Goal: Transaction & Acquisition: Purchase product/service

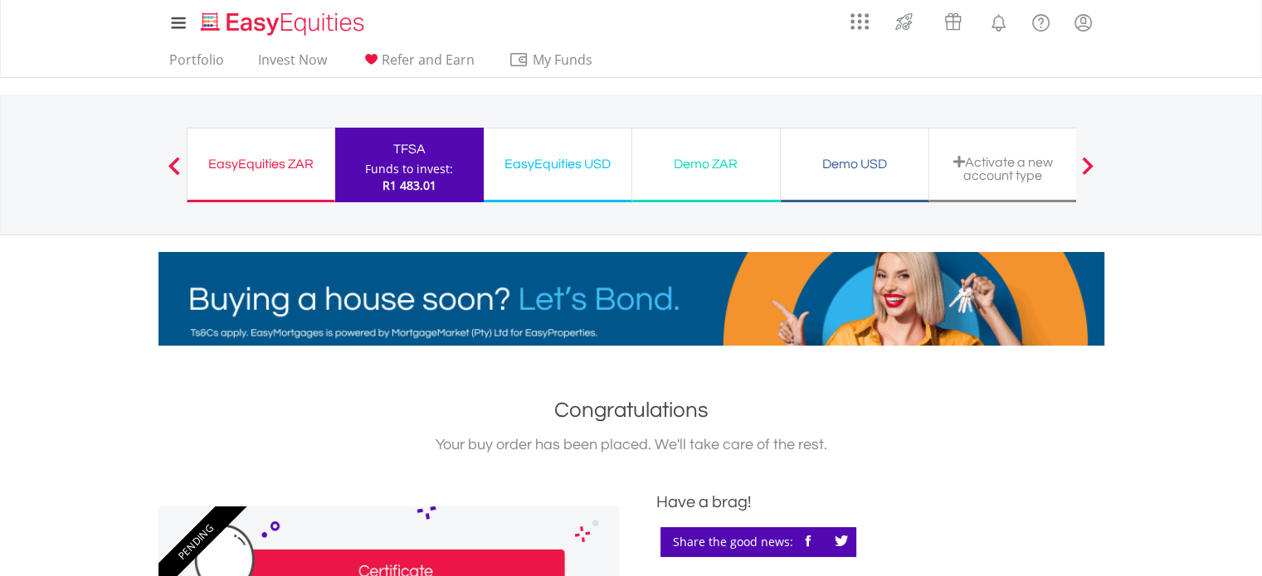
click at [417, 163] on div "Funds to invest:" at bounding box center [409, 169] width 88 height 17
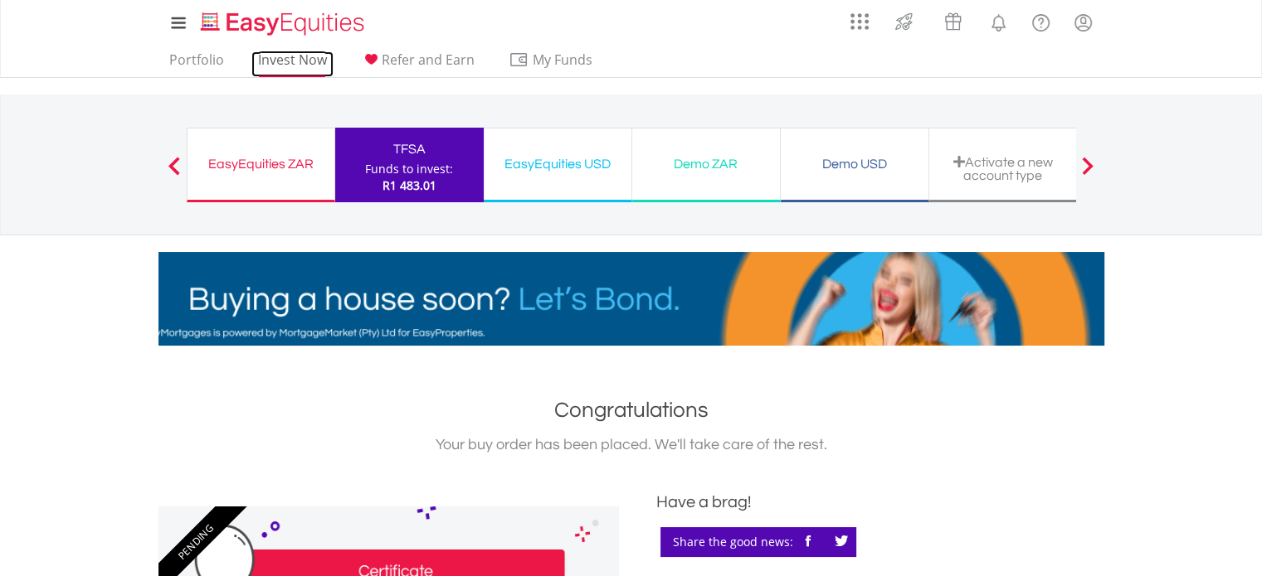
click at [287, 62] on link "Invest Now" at bounding box center [292, 64] width 82 height 26
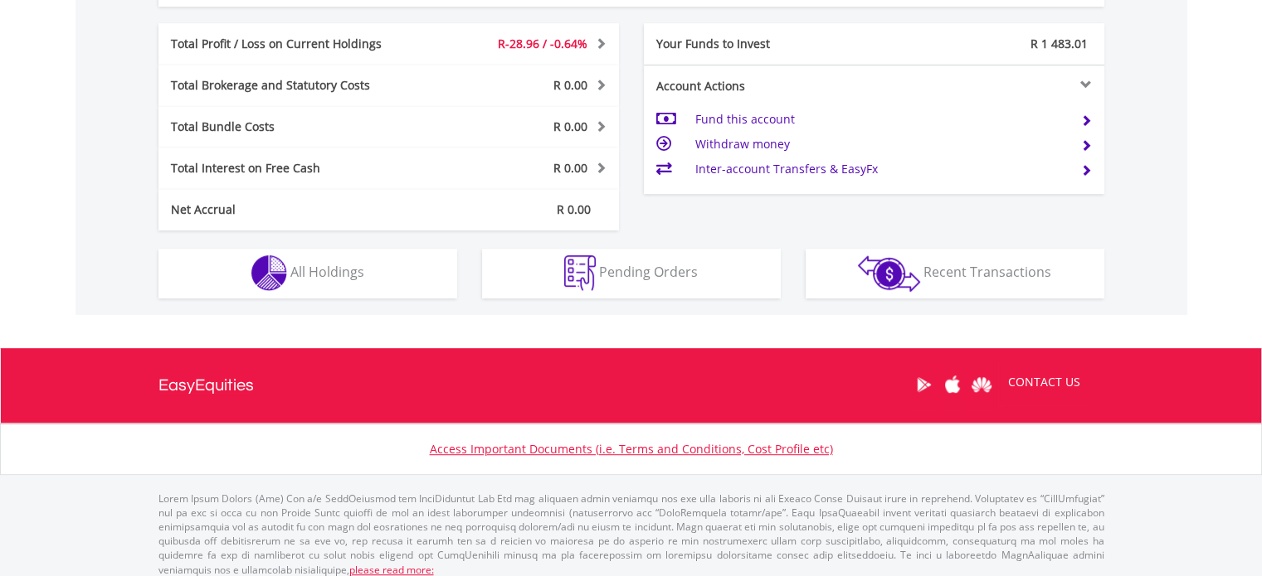
scroll to position [824, 0]
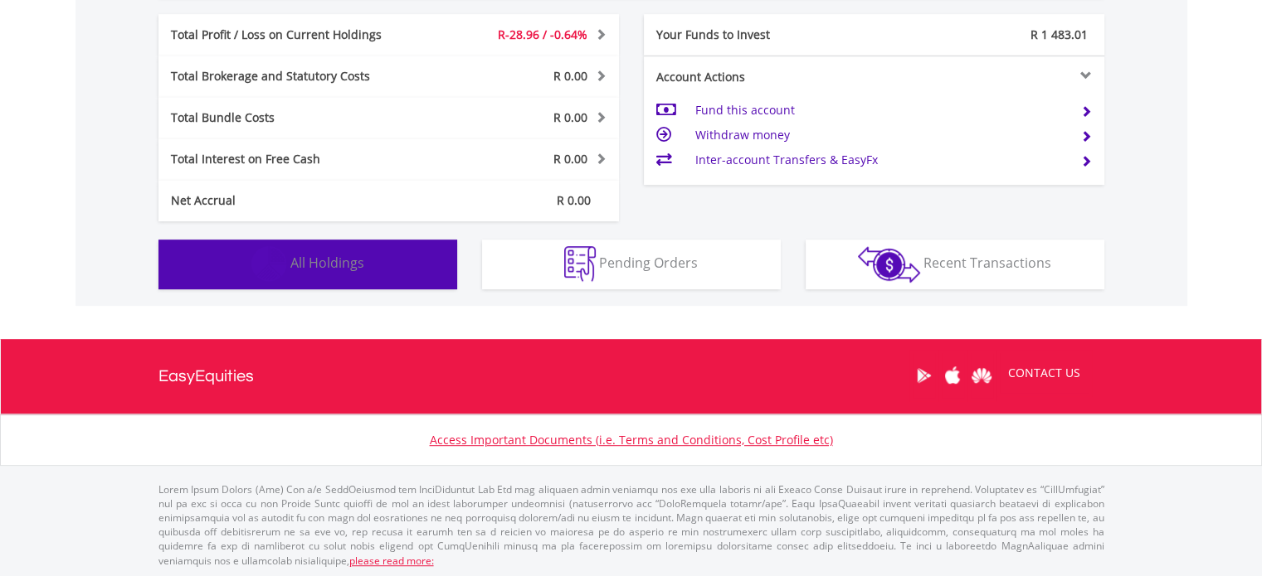
click at [328, 267] on span "All Holdings" at bounding box center [327, 263] width 74 height 18
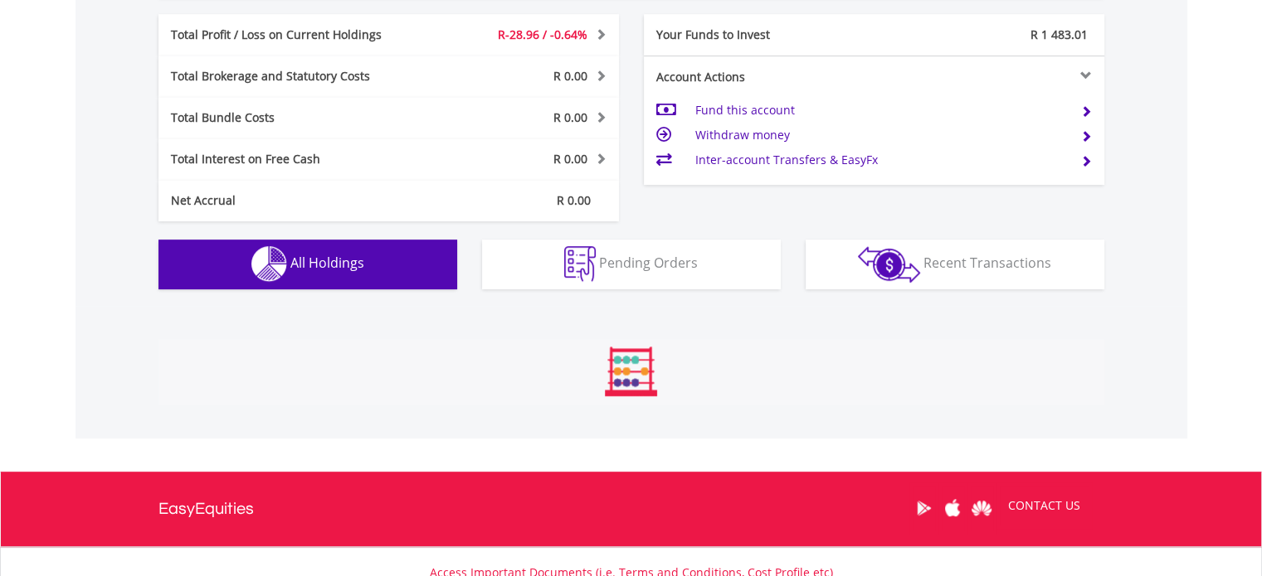
scroll to position [1162, 0]
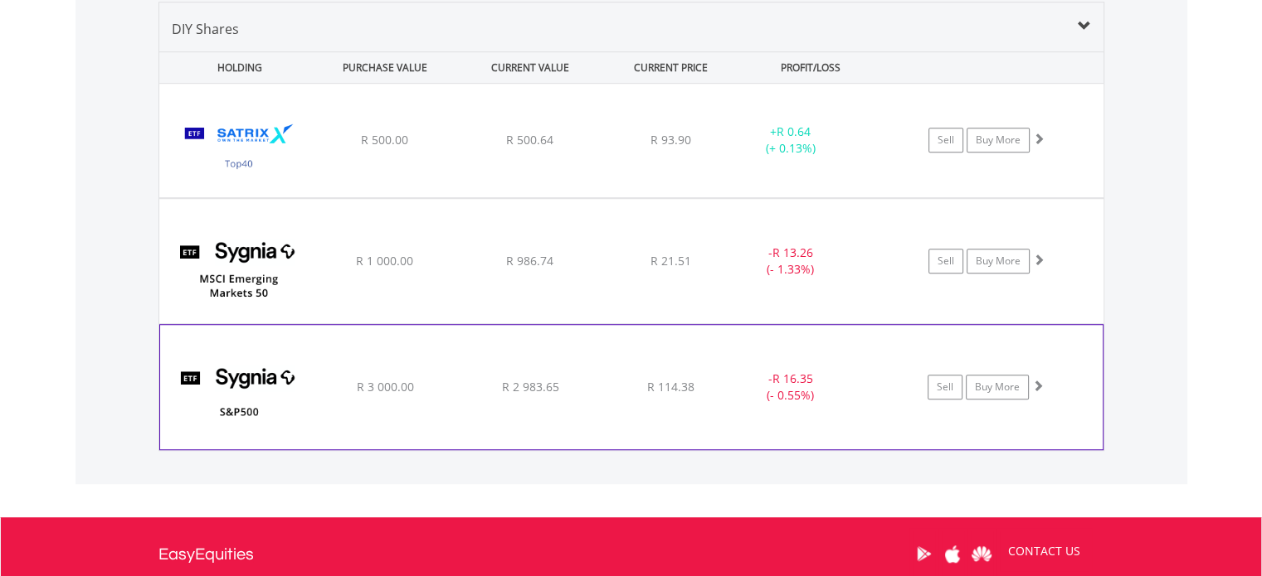
click at [271, 392] on img at bounding box center [239, 396] width 143 height 100
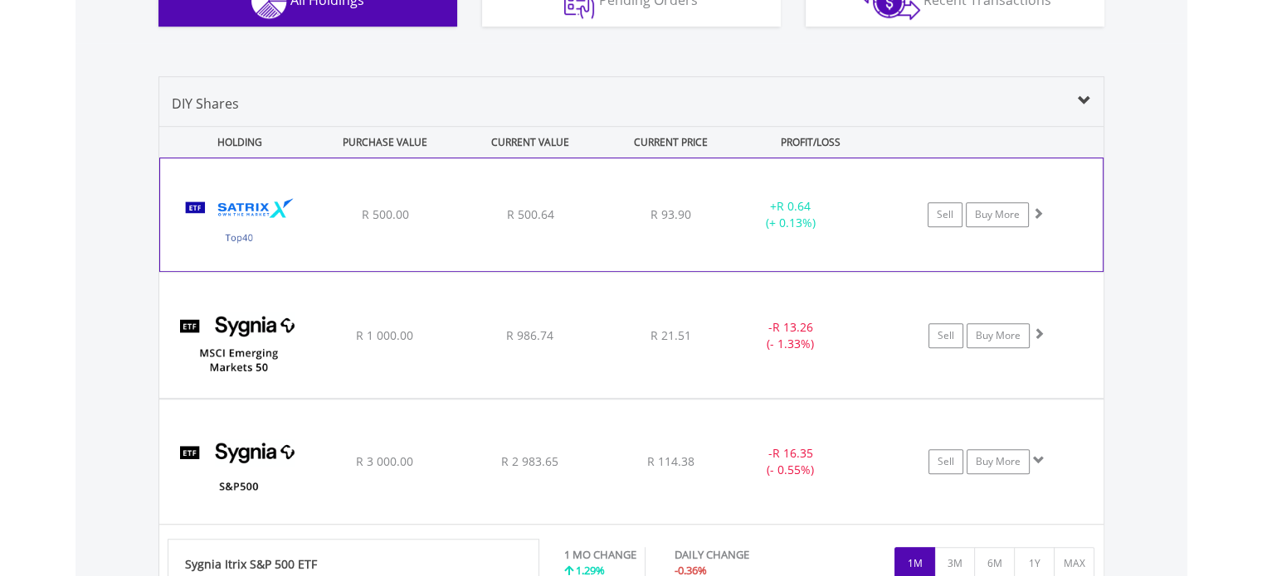
scroll to position [1079, 0]
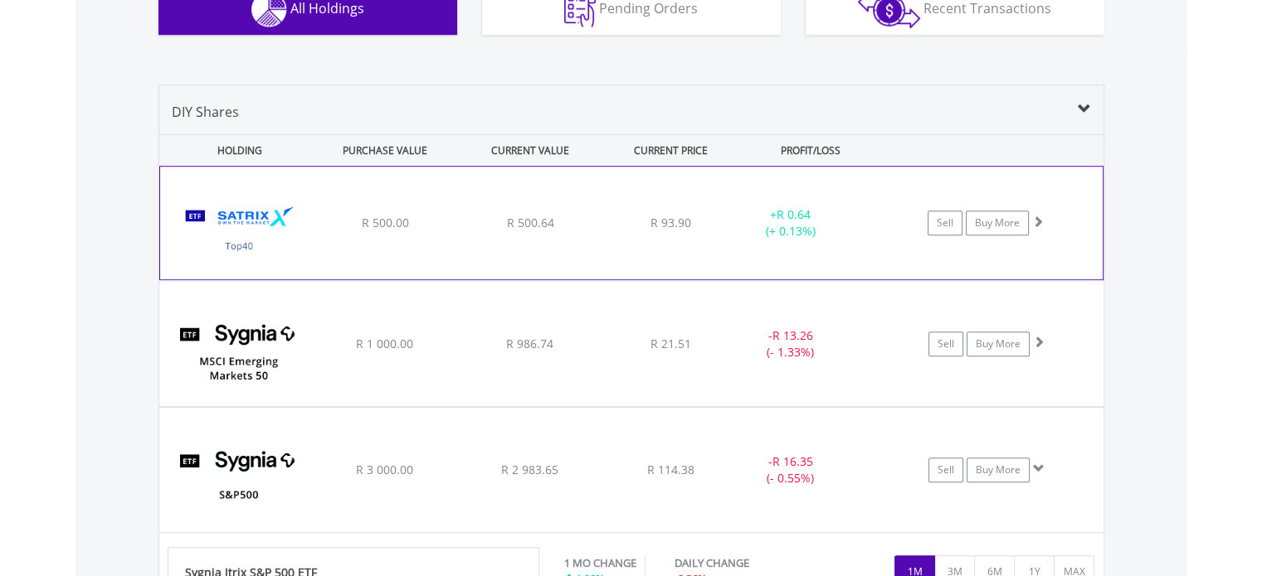
click at [325, 224] on div "R 500.00" at bounding box center [384, 223] width 141 height 17
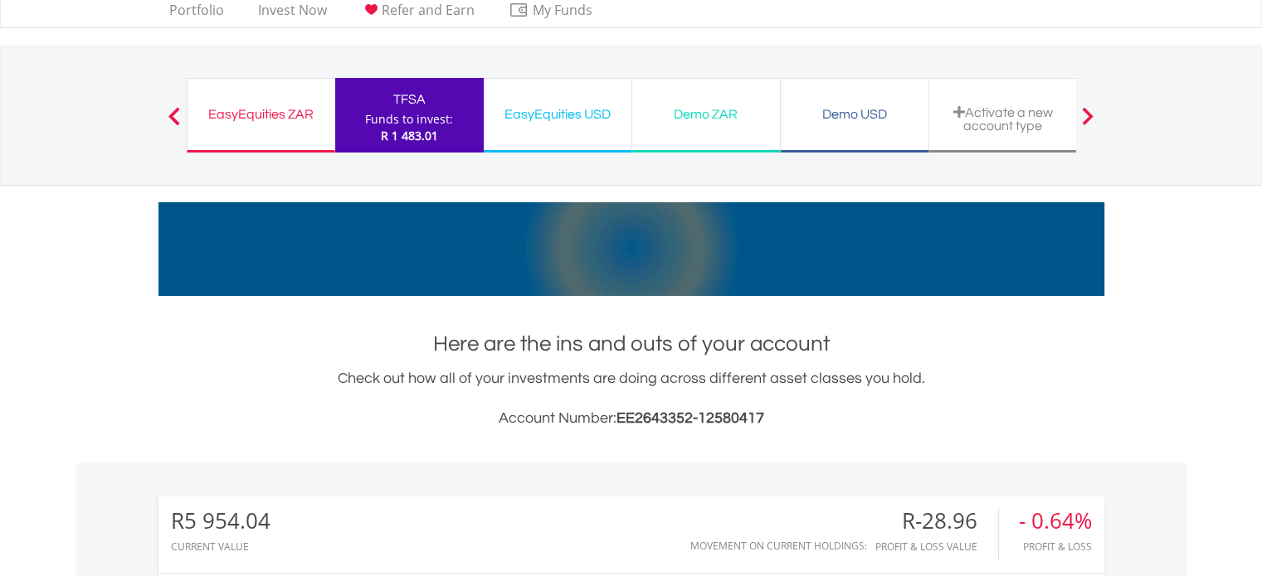
scroll to position [0, 0]
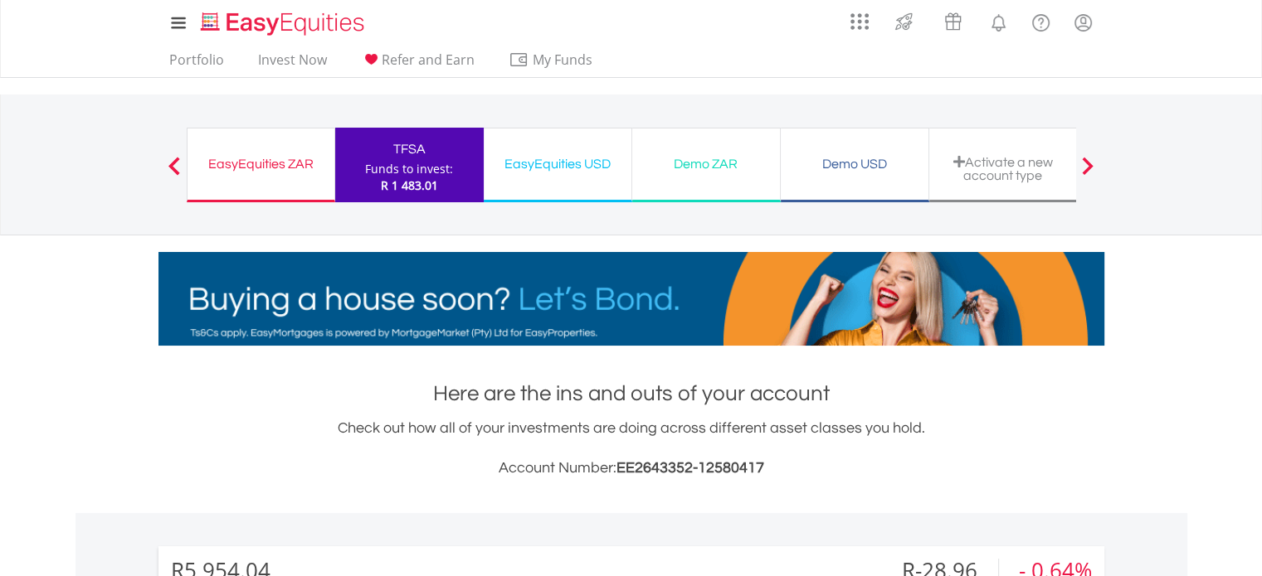
click at [401, 166] on div "Funds to invest:" at bounding box center [409, 169] width 88 height 17
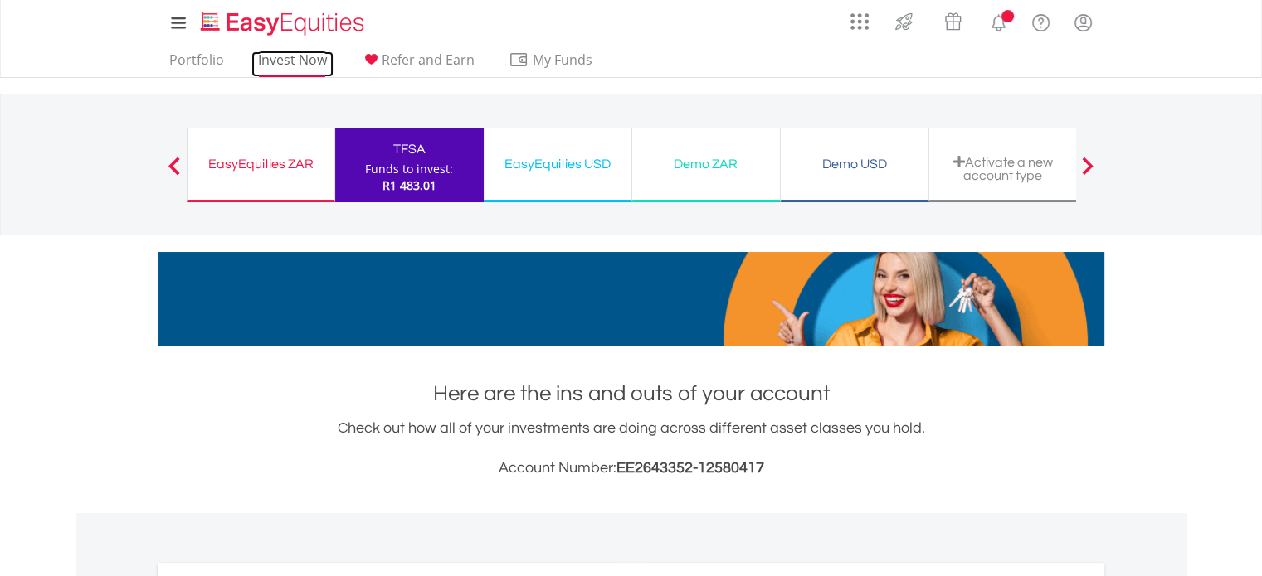
click at [280, 59] on link "Invest Now" at bounding box center [292, 64] width 82 height 26
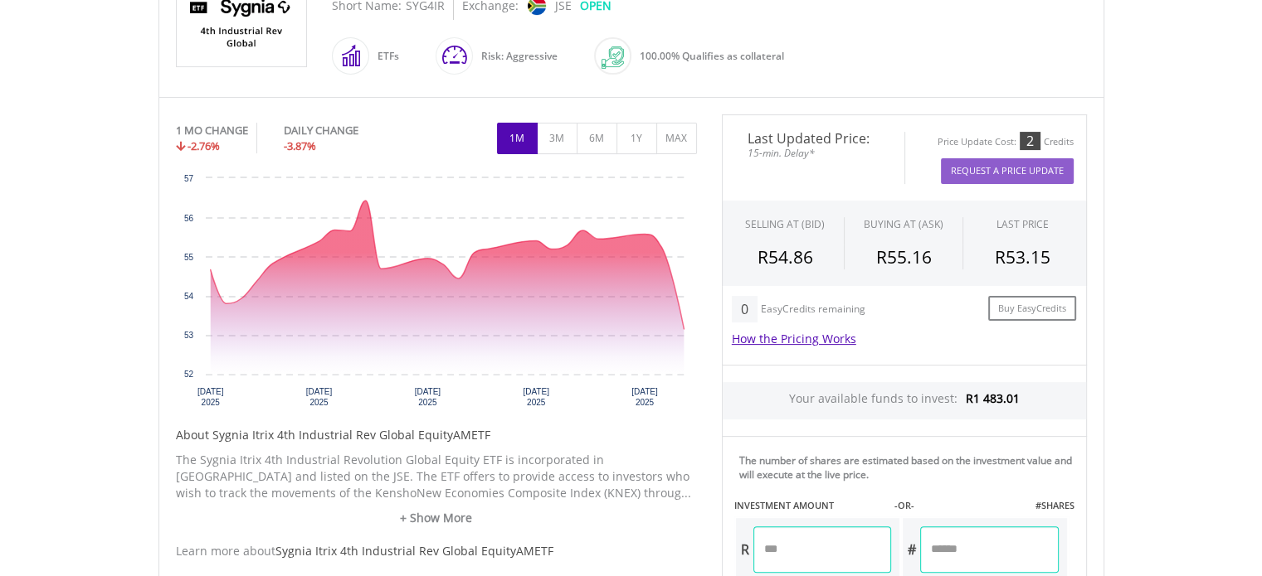
scroll to position [415, 0]
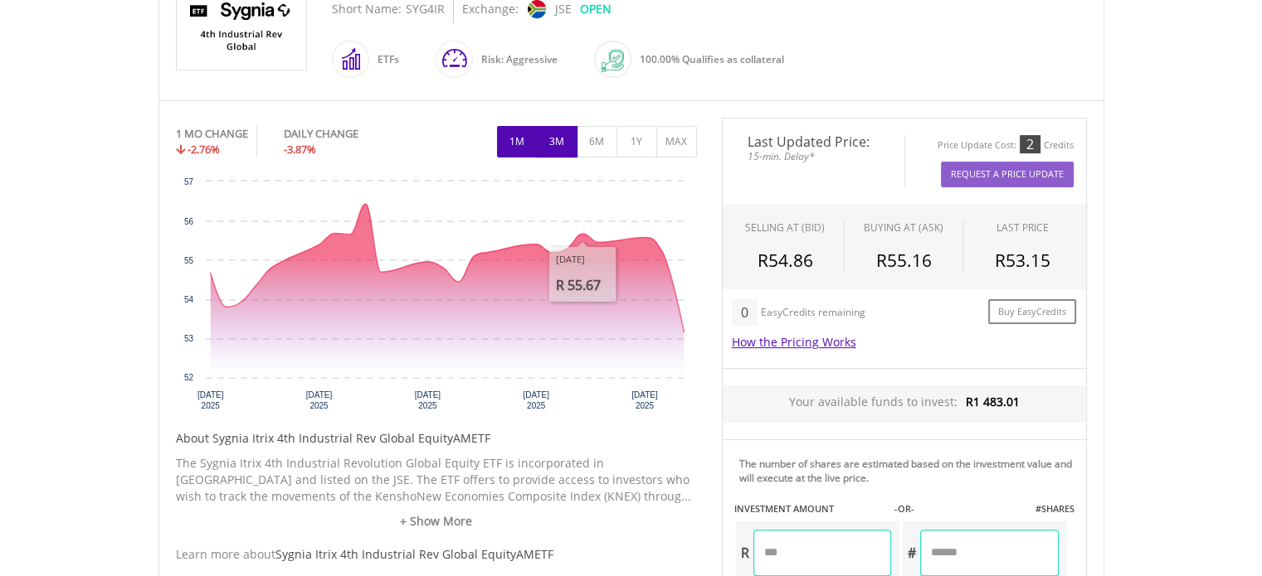
click at [559, 146] on button "3M" at bounding box center [557, 142] width 41 height 32
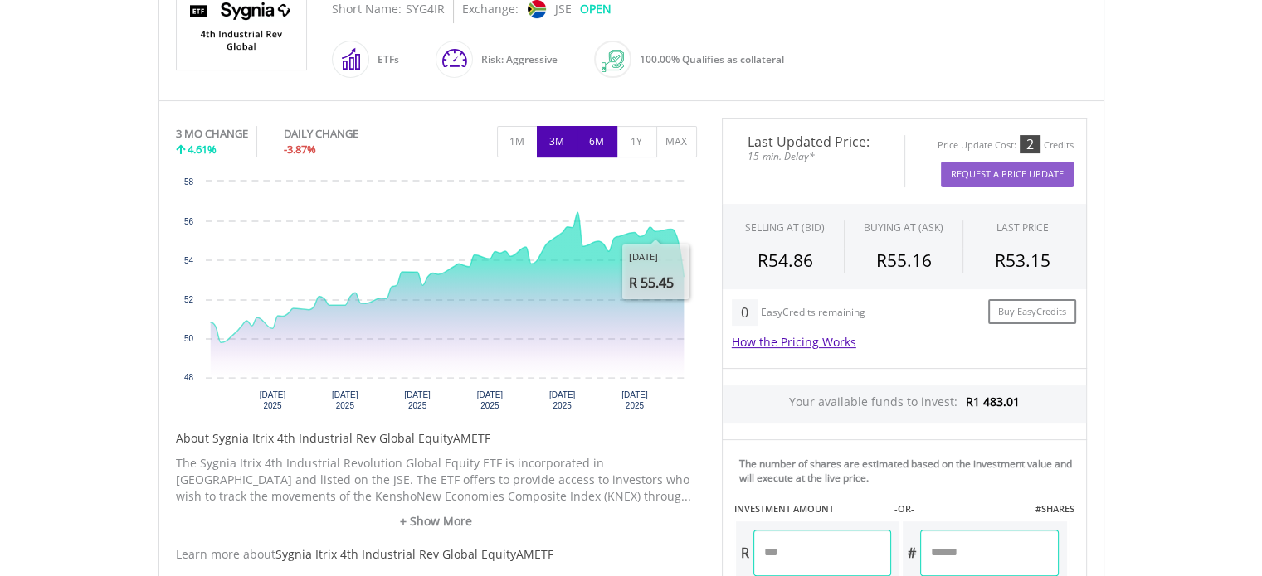
click at [591, 139] on button "6M" at bounding box center [596, 142] width 41 height 32
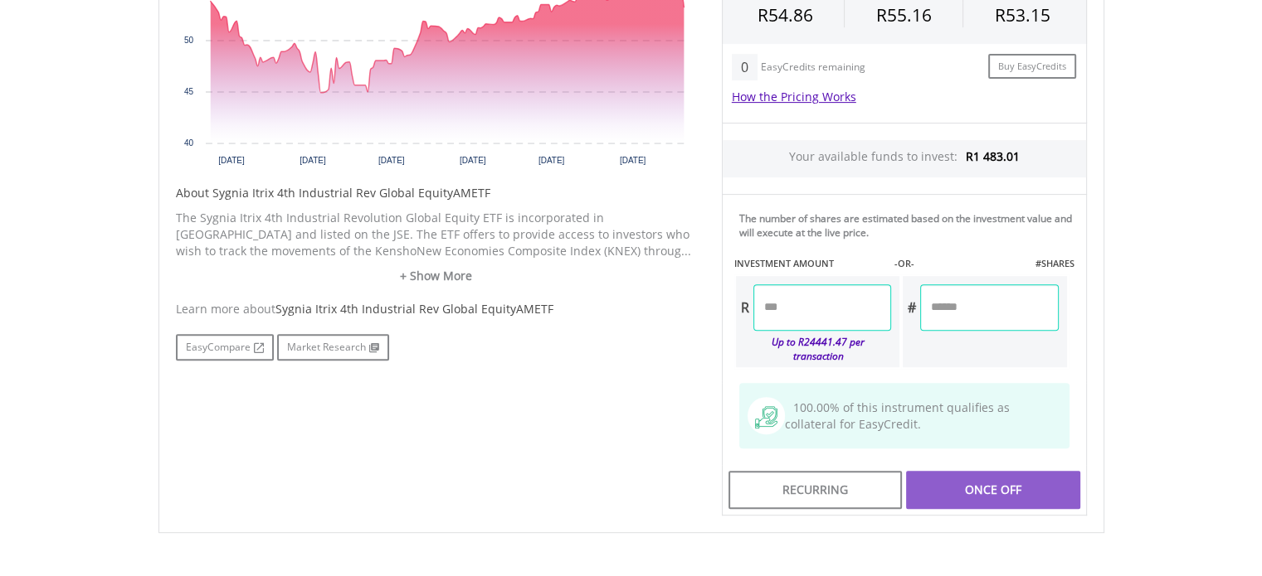
scroll to position [664, 0]
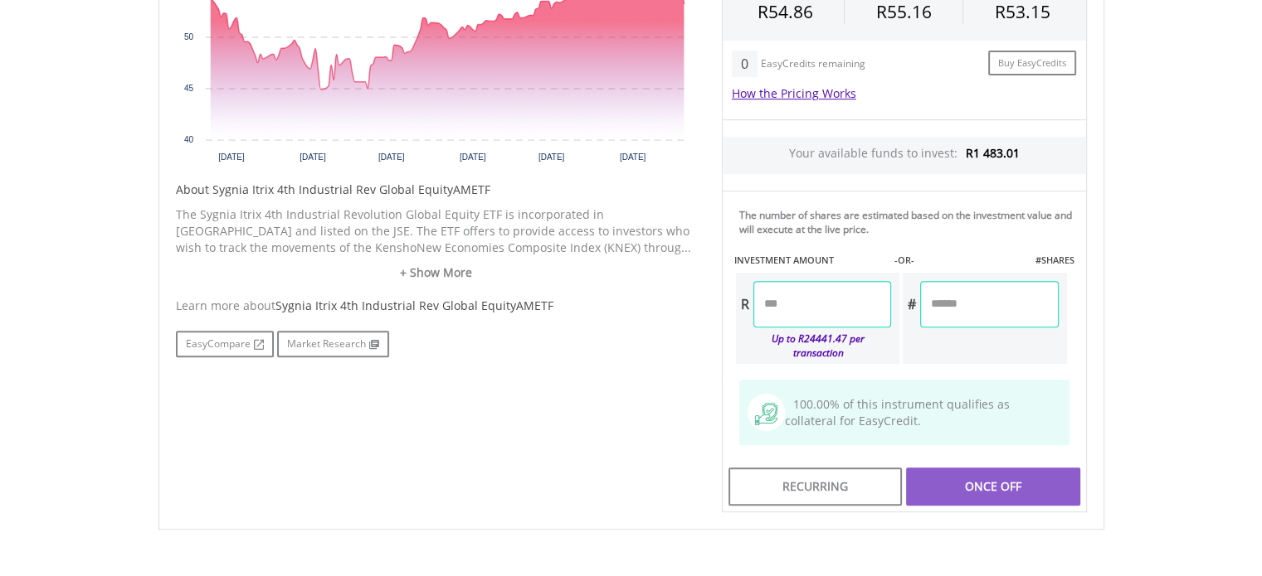
click at [794, 304] on input "number" at bounding box center [822, 304] width 138 height 46
type input "*"
click at [1053, 309] on div "Last Updated Price: 15-min. Delay* Price Update Cost: 2 Credits Request A Price…" at bounding box center [904, 191] width 390 height 644
type input "*******"
type input "******"
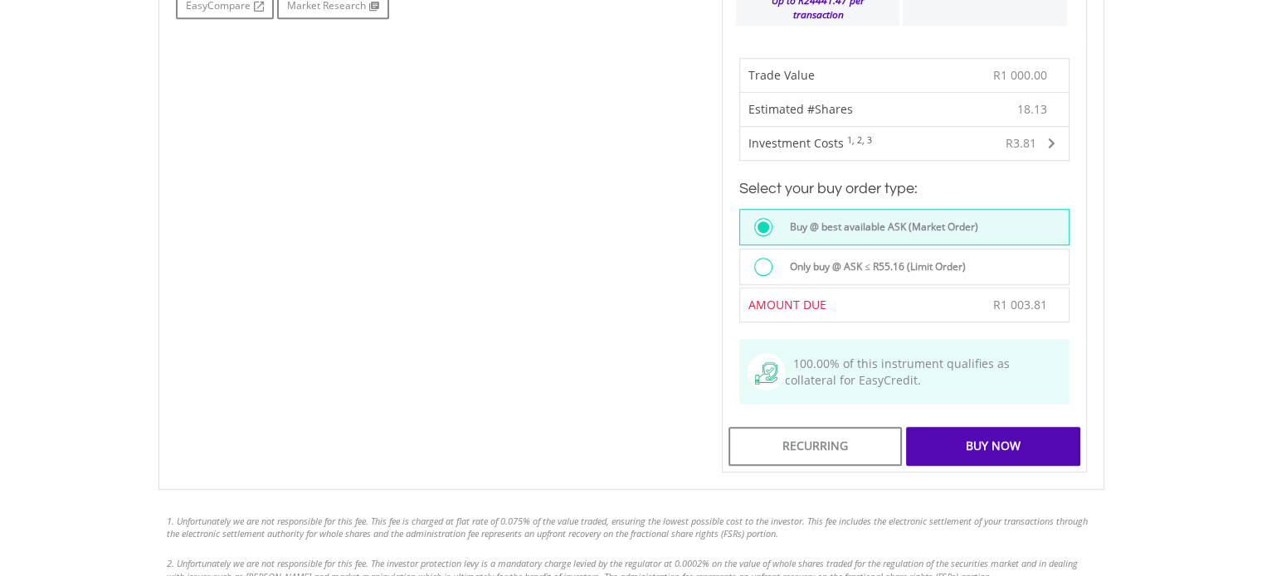
scroll to position [1078, 0]
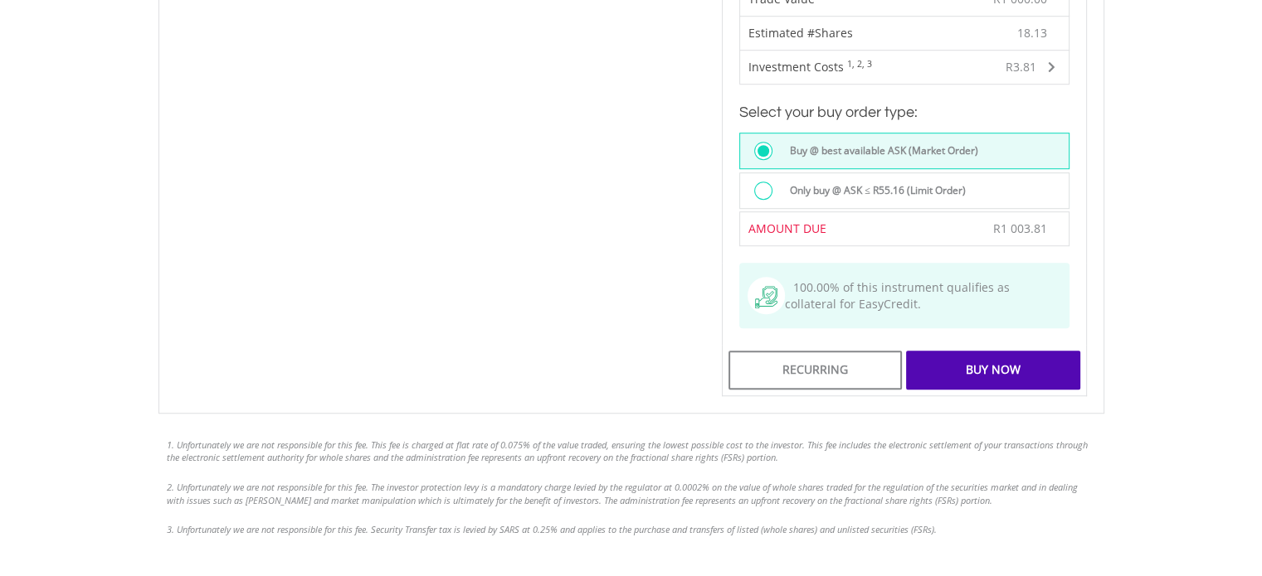
click at [961, 354] on div "Buy Now" at bounding box center [992, 370] width 173 height 38
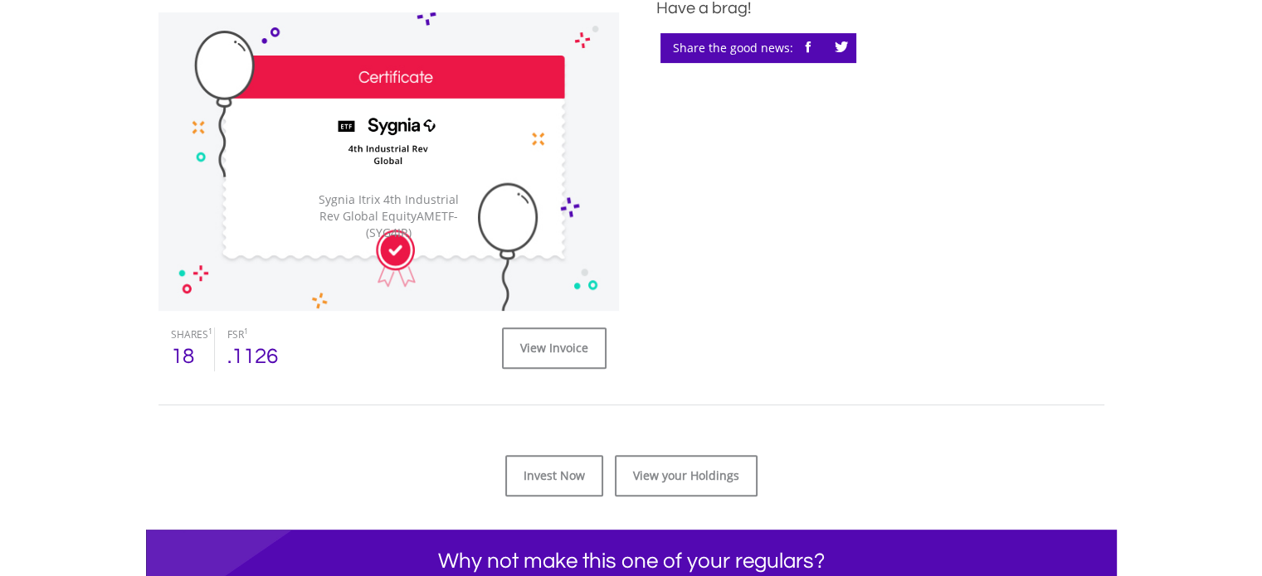
scroll to position [498, 0]
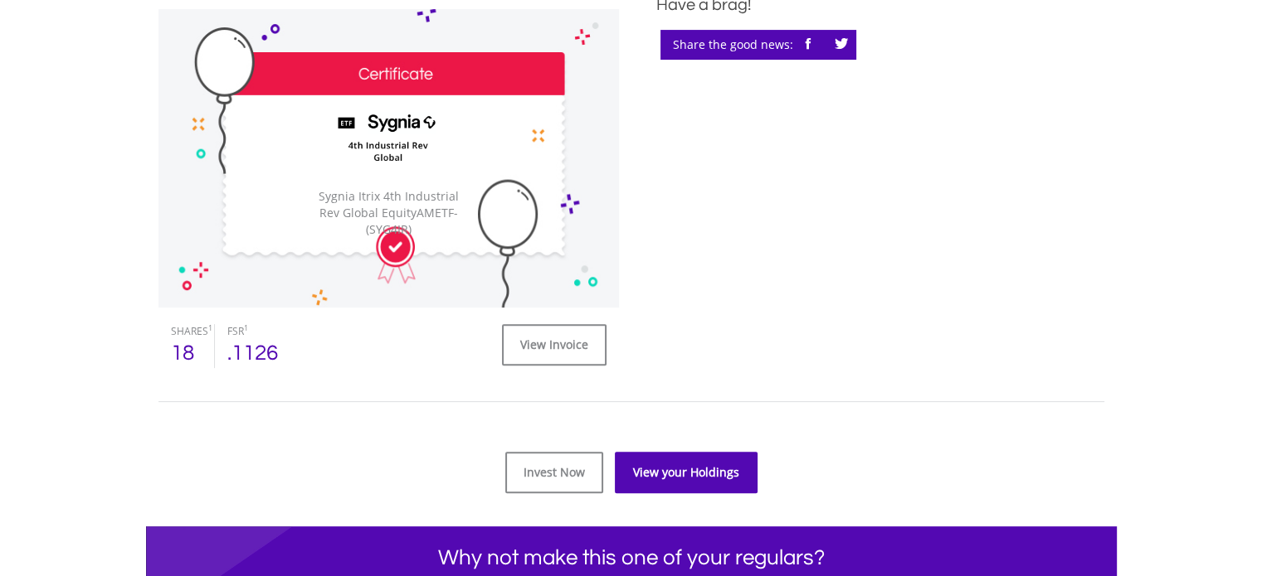
click at [644, 471] on link "View your Holdings" at bounding box center [686, 472] width 143 height 41
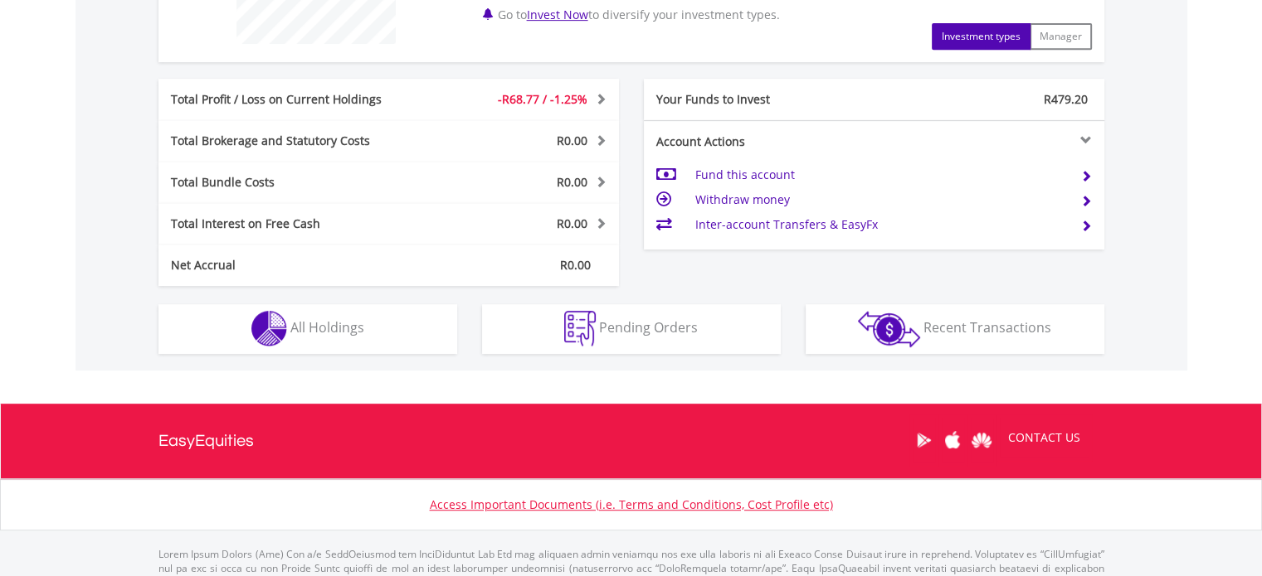
scroll to position [742, 0]
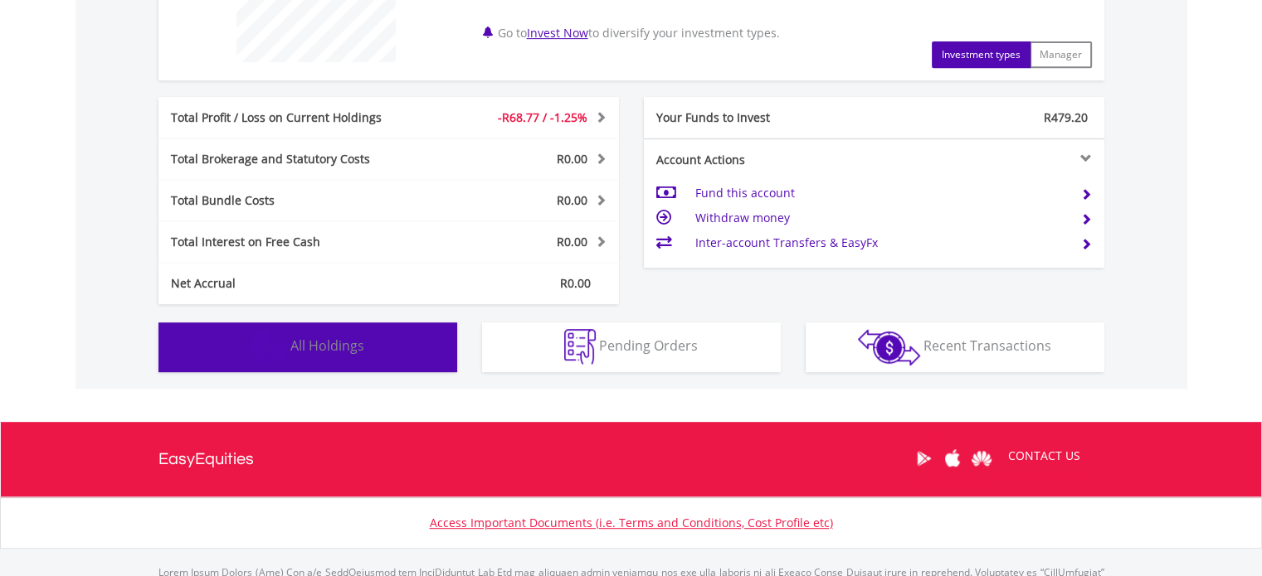
click at [275, 340] on img "button" at bounding box center [269, 347] width 36 height 36
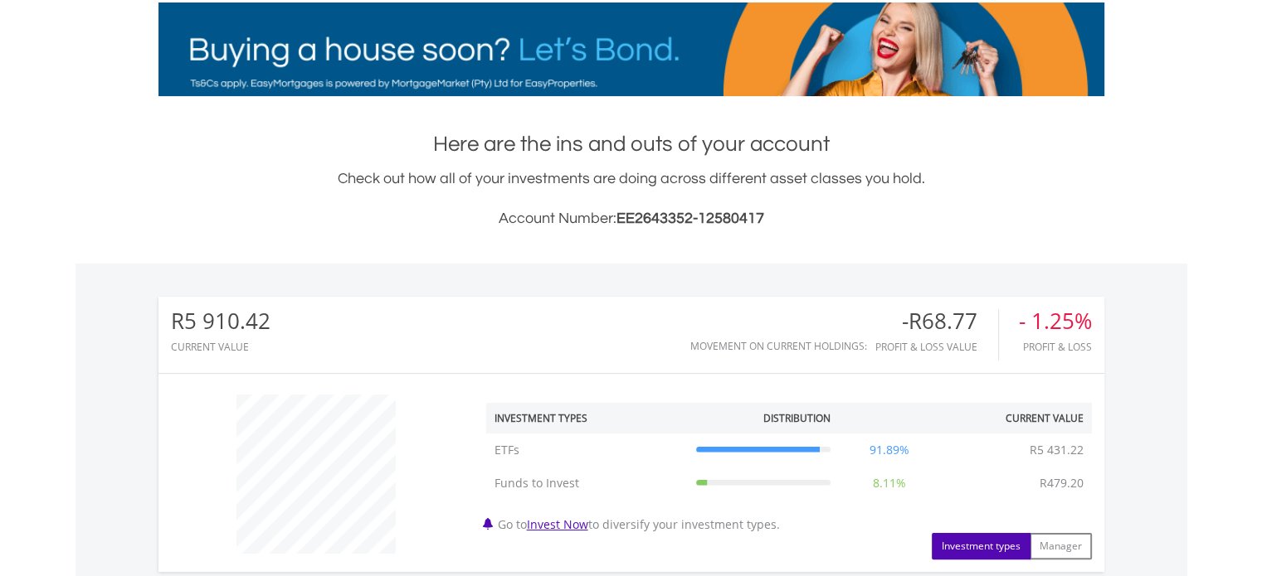
scroll to position [0, 0]
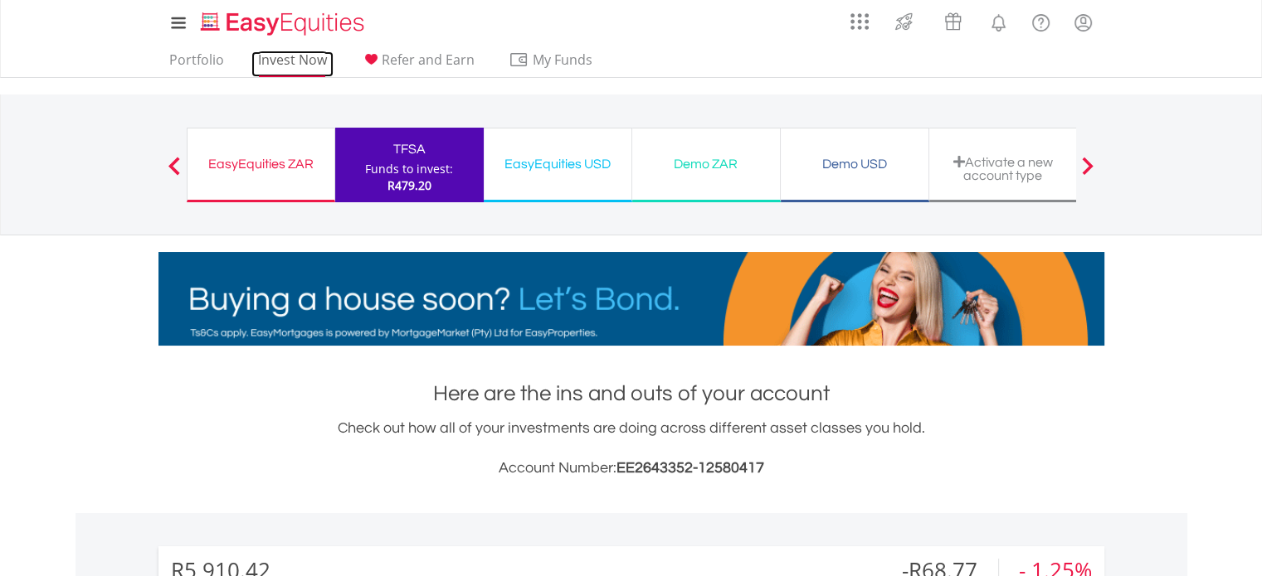
click at [280, 59] on link "Invest Now" at bounding box center [292, 64] width 82 height 26
